Goal: Information Seeking & Learning: Understand process/instructions

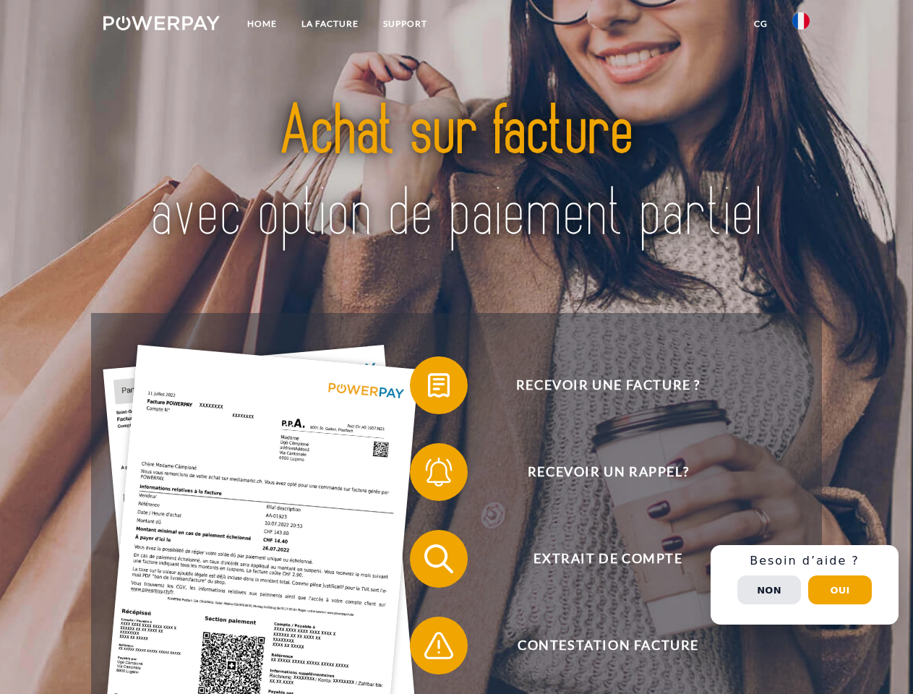
click at [161, 25] on img at bounding box center [161, 23] width 116 height 14
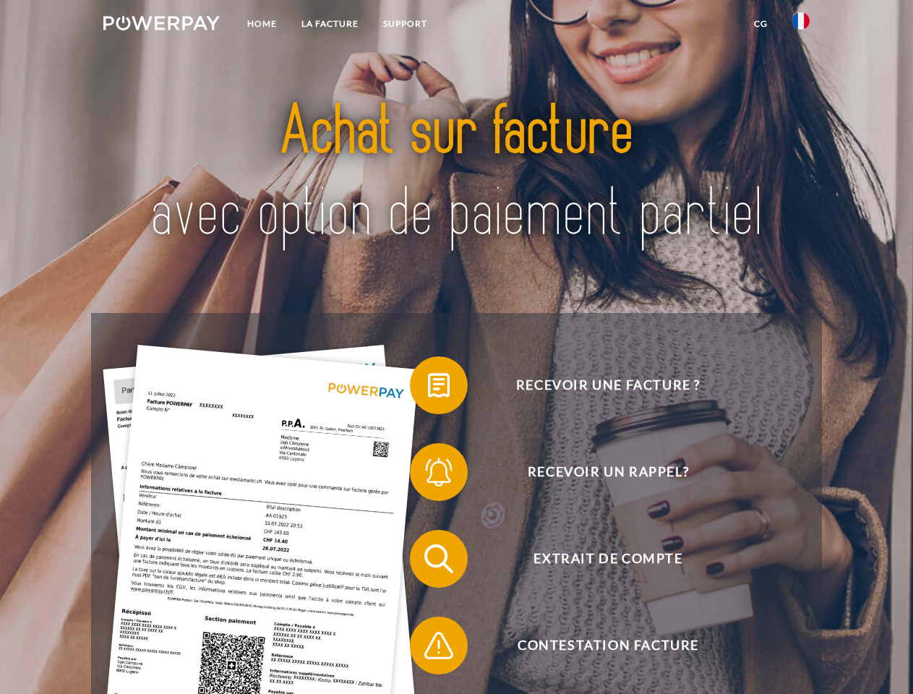
click at [801, 25] on img at bounding box center [800, 20] width 17 height 17
click at [760, 24] on link "CG" at bounding box center [760, 24] width 38 height 26
click at [428, 388] on span at bounding box center [417, 385] width 72 height 72
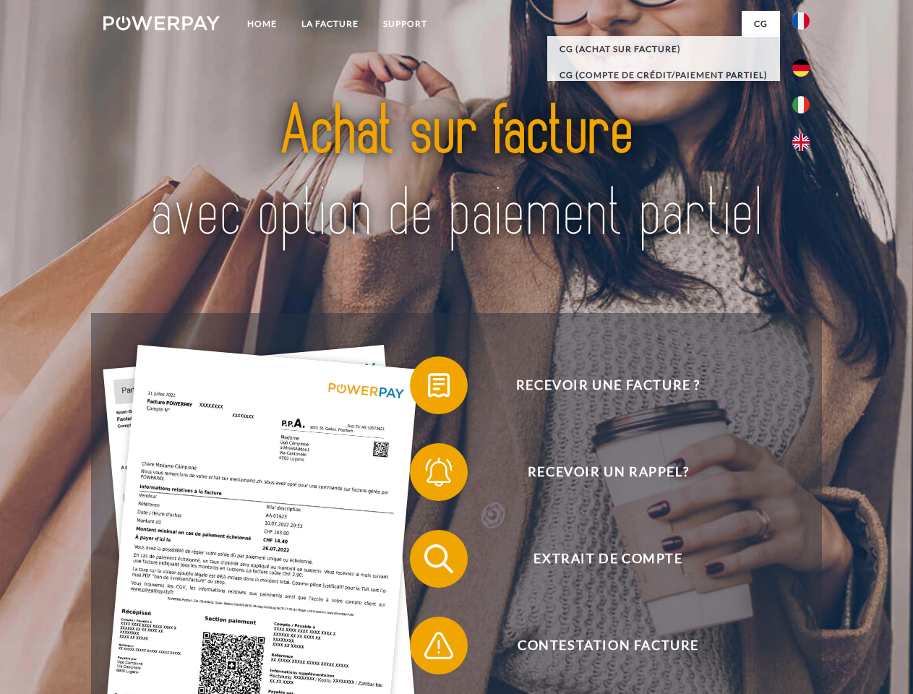
click at [428, 475] on span at bounding box center [417, 472] width 72 height 72
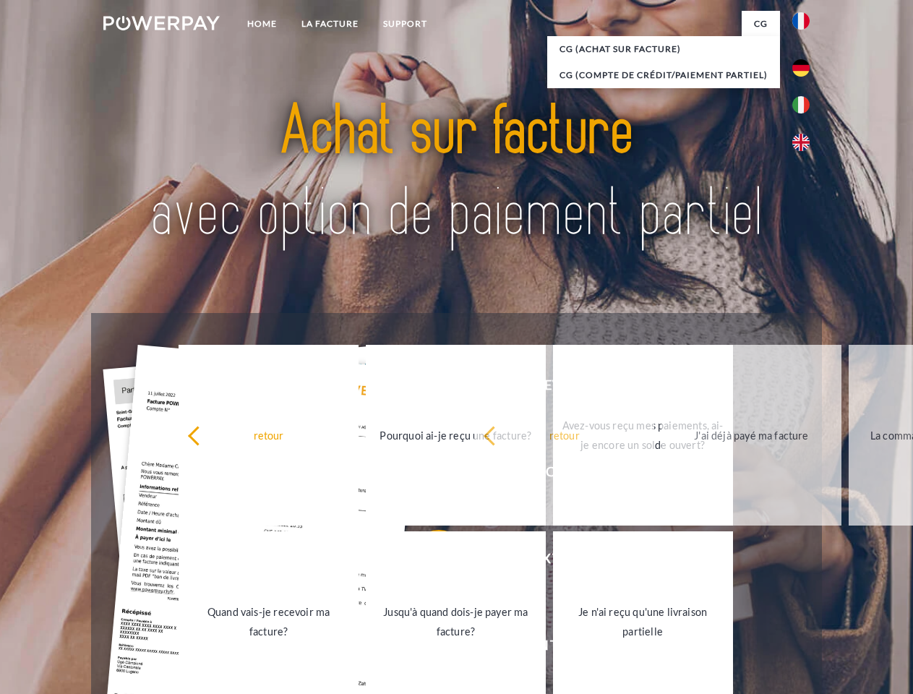
click at [428, 562] on link "Jusqu'à quand dois-je payer ma facture?" at bounding box center [456, 621] width 180 height 181
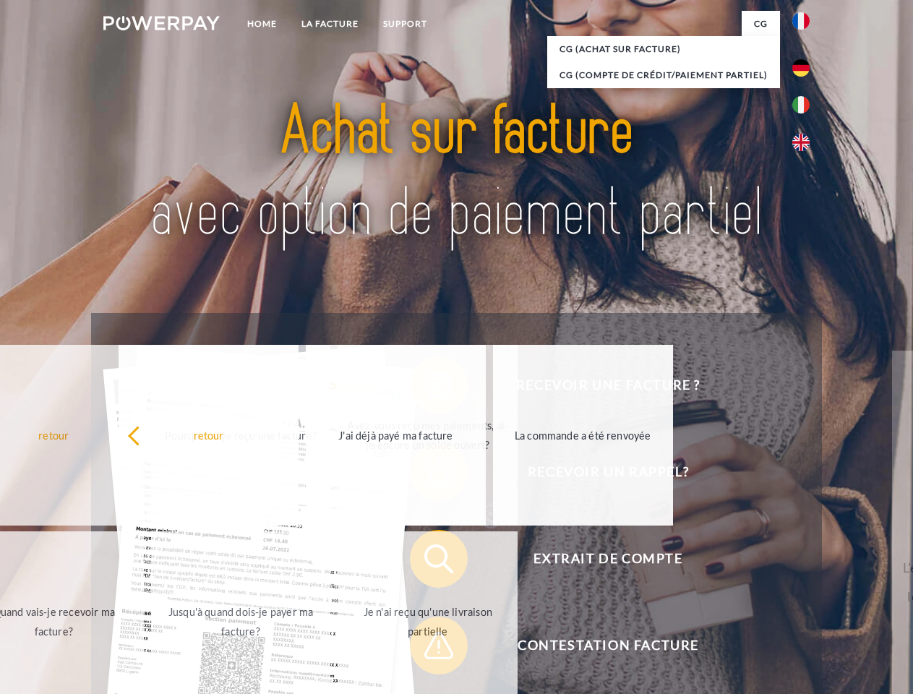
click at [428, 648] on link "Je n'ai reçu qu'une livraison partielle" at bounding box center [428, 621] width 180 height 181
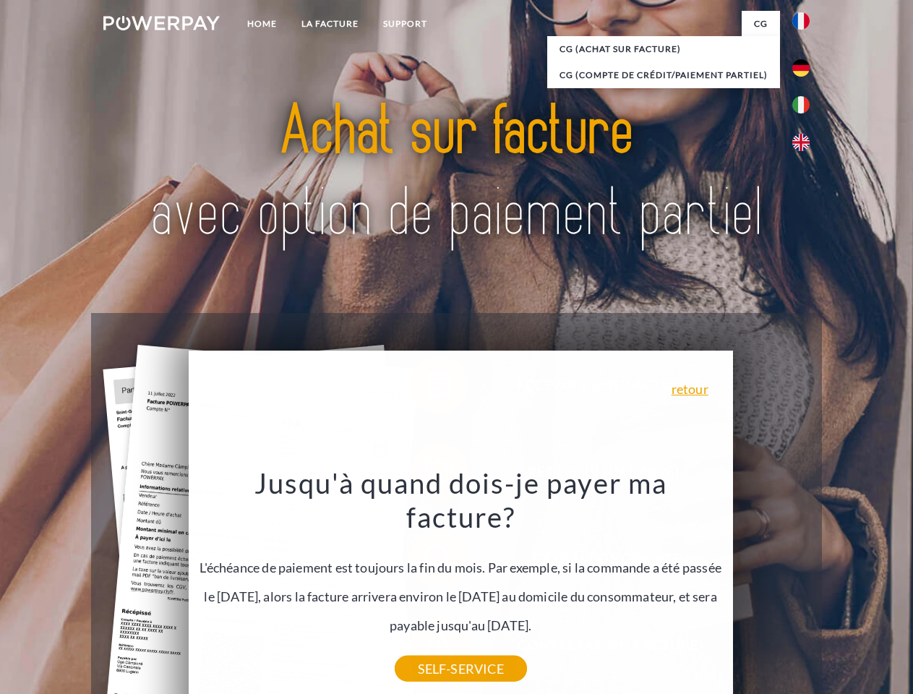
click at [804, 585] on div "Recevoir une facture ? Recevoir un rappel? Extrait de compte retour" at bounding box center [456, 602] width 730 height 578
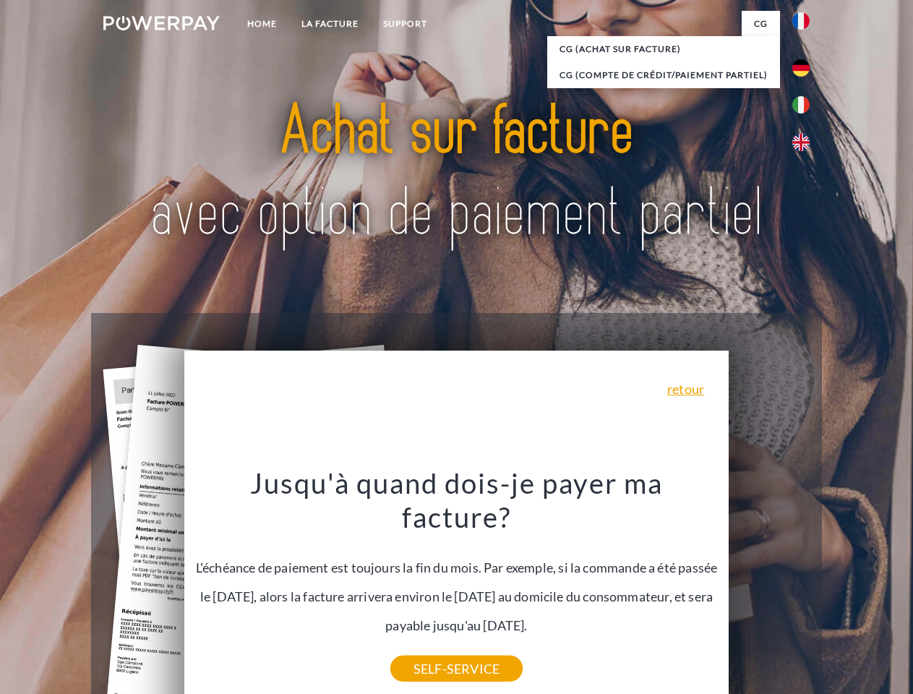
click at [769, 588] on span "Extrait de compte" at bounding box center [608, 559] width 354 height 58
click at [840, 590] on header "Home LA FACTURE Support" at bounding box center [456, 499] width 913 height 998
